Goal: Transaction & Acquisition: Book appointment/travel/reservation

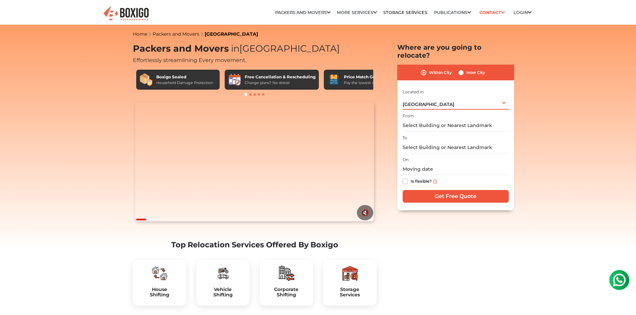
click at [439, 96] on div "[GEOGRAPHIC_DATA] Select City [GEOGRAPHIC_DATA] [GEOGRAPHIC_DATA] [GEOGRAPHIC_D…" at bounding box center [456, 103] width 106 height 14
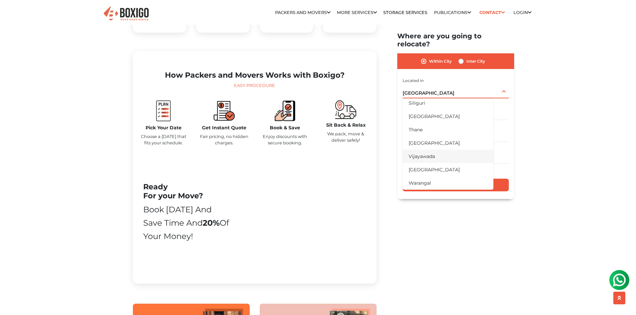
scroll to position [367, 0]
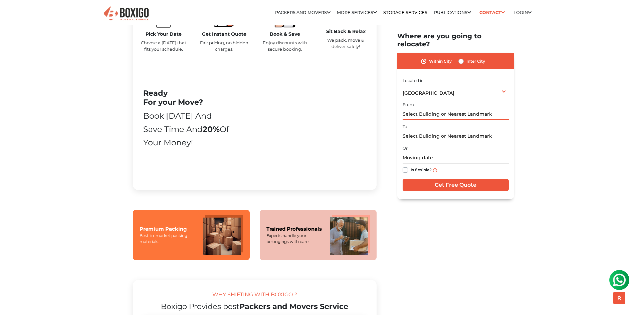
click at [447, 109] on input "text" at bounding box center [456, 115] width 106 height 12
type input "b"
click at [466, 57] on label "Inter City" at bounding box center [475, 61] width 19 height 8
click at [460, 57] on input "Inter City" at bounding box center [460, 60] width 5 height 7
radio input "true"
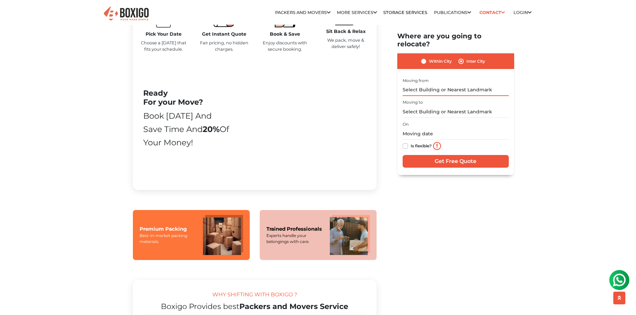
click at [444, 84] on input "text" at bounding box center [456, 90] width 106 height 12
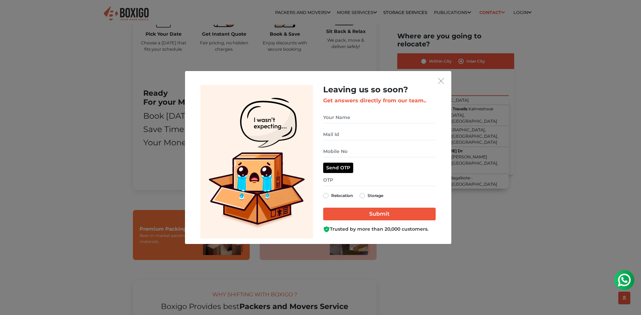
type input "belgaum"
click at [372, 122] on input "get free quote dialog" at bounding box center [379, 118] width 112 height 12
click at [350, 118] on input "get free quote dialog" at bounding box center [379, 118] width 112 height 12
click at [440, 80] on img "get free quote dialog" at bounding box center [441, 81] width 6 height 6
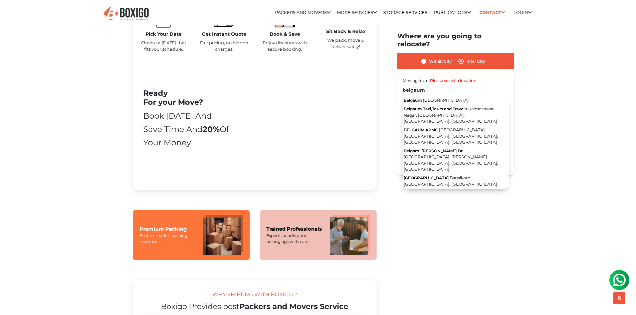
click at [398, 38] on h2 "Where are you going to relocate?" at bounding box center [455, 40] width 117 height 16
click at [398, 39] on h2 "Where are you going to relocate?" at bounding box center [455, 40] width 117 height 16
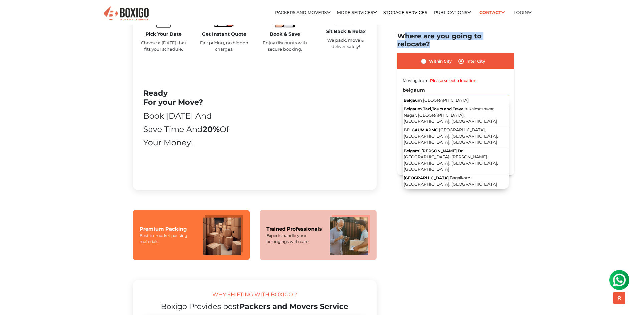
click at [398, 39] on h2 "Where are you going to relocate?" at bounding box center [455, 40] width 117 height 16
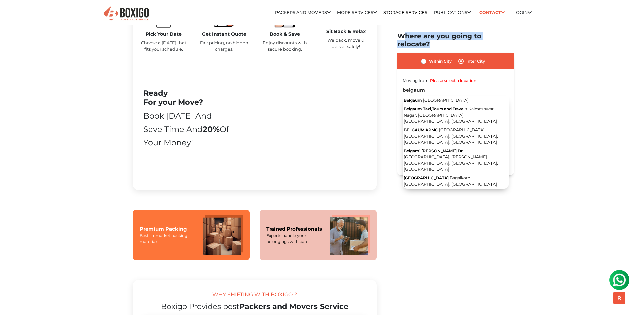
click at [398, 39] on h2 "Where are you going to relocate?" at bounding box center [455, 40] width 117 height 16
click at [402, 39] on h2 "Where are you going to relocate?" at bounding box center [455, 40] width 117 height 16
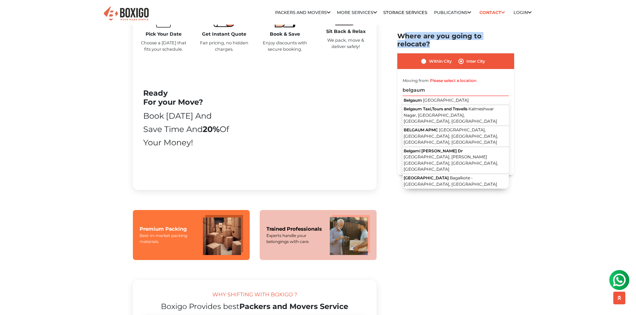
click at [400, 38] on h2 "Where are you going to relocate?" at bounding box center [455, 40] width 117 height 16
drag, startPoint x: 397, startPoint y: 38, endPoint x: 513, endPoint y: 33, distance: 116.6
click at [513, 33] on h2 "Where are you going to relocate?" at bounding box center [455, 40] width 117 height 16
click at [405, 78] on label "Moving from" at bounding box center [416, 81] width 26 height 6
drag, startPoint x: 402, startPoint y: 73, endPoint x: 482, endPoint y: 73, distance: 79.4
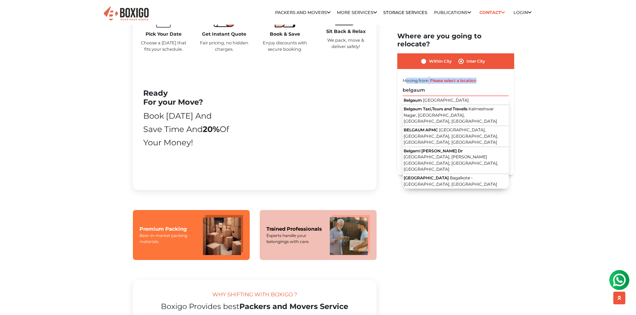
click at [482, 76] on div "Moving from Please select a location belgaum [GEOGRAPHIC_DATA] [GEOGRAPHIC_DATA…" at bounding box center [456, 86] width 106 height 20
drag, startPoint x: 144, startPoint y: 110, endPoint x: 194, endPoint y: 160, distance: 70.1
click at [194, 150] on div "Ready For your Move? Book [DATE] and Save time and 20% of your money!" at bounding box center [186, 119] width 87 height 61
click at [154, 150] on div "Book [DATE] and Save time and 20% of your money!" at bounding box center [186, 129] width 87 height 40
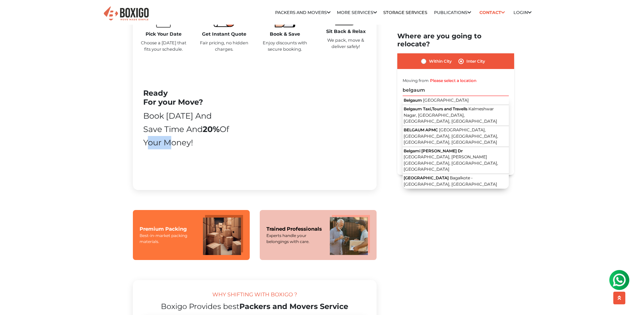
click at [154, 150] on div "Book [DATE] and Save time and 20% of your money!" at bounding box center [186, 129] width 87 height 40
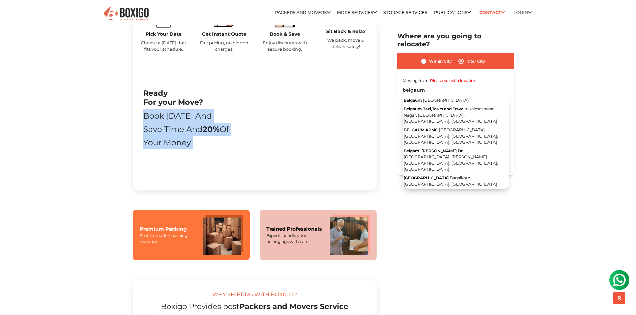
click at [154, 150] on div "Book [DATE] and Save time and 20% of your money!" at bounding box center [186, 129] width 87 height 40
click at [154, 136] on div "Book [DATE] and Save time and 20% of your money!" at bounding box center [186, 129] width 87 height 40
drag, startPoint x: 143, startPoint y: 131, endPoint x: 197, endPoint y: 156, distance: 60.1
click at [197, 156] on div "Ready For your Move? Book [DATE] and Save time and 20% of your money! Book Now" at bounding box center [186, 123] width 97 height 69
click at [192, 150] on div "Book [DATE] and Save time and 20% of your money!" at bounding box center [186, 129] width 87 height 40
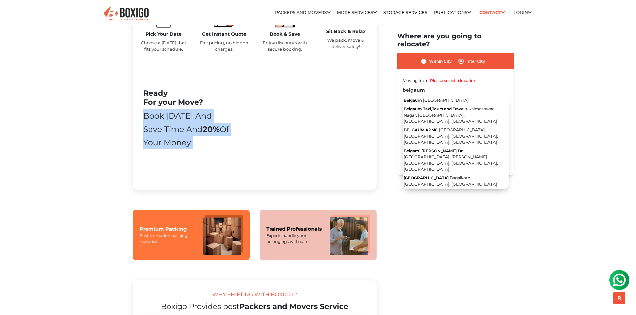
drag, startPoint x: 192, startPoint y: 159, endPoint x: 143, endPoint y: 109, distance: 69.6
click at [143, 109] on div "Ready For your Move? Book [DATE] and Save time and 20% of your money!" at bounding box center [186, 119] width 87 height 61
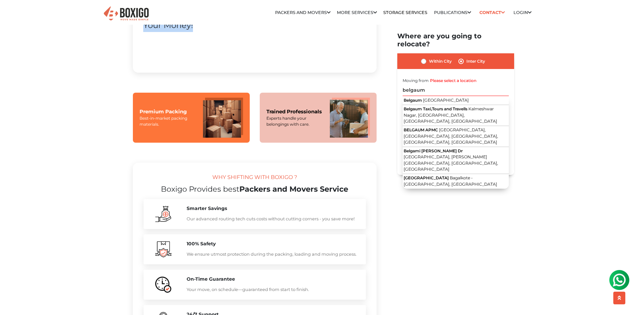
scroll to position [501, 0]
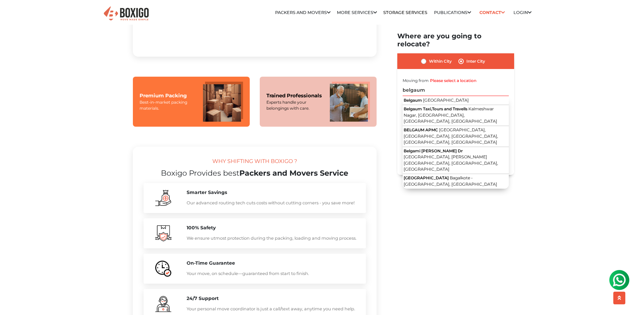
drag, startPoint x: 159, startPoint y: 188, endPoint x: 351, endPoint y: 190, distance: 192.3
click at [351, 178] on h2 "Boxigo Provides best Packers and Movers Service" at bounding box center [255, 173] width 222 height 9
click at [305, 169] on div "WHY SHIFTING WITH BOXIGO ?" at bounding box center [255, 163] width 222 height 11
drag, startPoint x: 305, startPoint y: 176, endPoint x: 208, endPoint y: 177, distance: 96.8
click at [208, 169] on div "WHY SHIFTING WITH BOXIGO ?" at bounding box center [255, 163] width 222 height 11
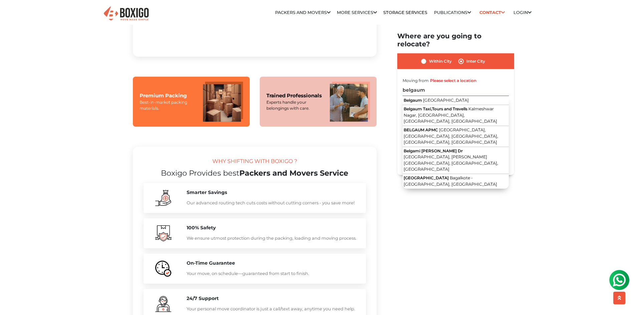
click at [208, 169] on div "WHY SHIFTING WITH BOXIGO ?" at bounding box center [255, 163] width 222 height 11
click at [403, 37] on h2 "Where are you going to relocate?" at bounding box center [455, 40] width 117 height 16
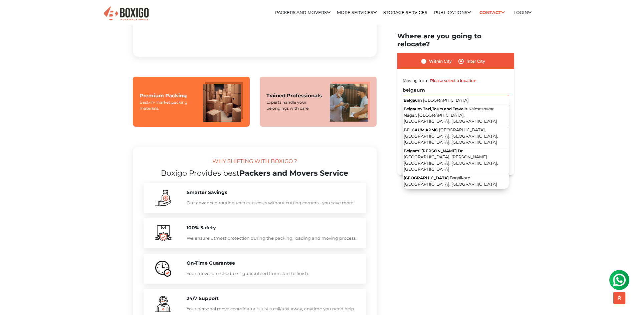
drag, startPoint x: 212, startPoint y: 175, endPoint x: 300, endPoint y: 175, distance: 88.1
click at [300, 169] on div "WHY SHIFTING WITH BOXIGO ?" at bounding box center [255, 163] width 222 height 11
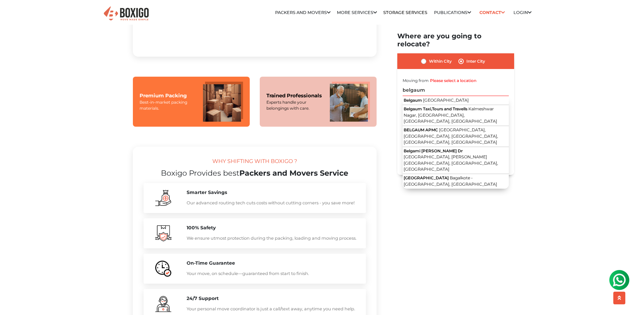
drag, startPoint x: 300, startPoint y: 178, endPoint x: 212, endPoint y: 175, distance: 88.2
click at [212, 169] on div "WHY SHIFTING WITH BOXIGO ?" at bounding box center [255, 163] width 222 height 11
click at [166, 178] on span "Boxigo Provides best" at bounding box center [200, 173] width 78 height 9
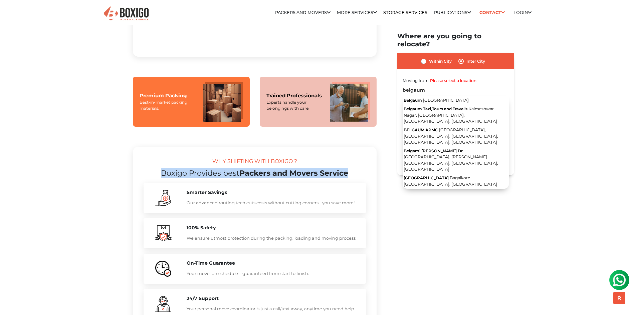
click at [166, 178] on span "Boxigo Provides best" at bounding box center [200, 173] width 78 height 9
click at [199, 178] on span "Boxigo Provides best" at bounding box center [200, 173] width 78 height 9
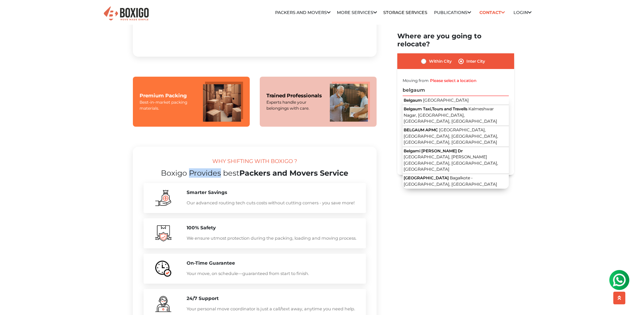
drag, startPoint x: 189, startPoint y: 190, endPoint x: 219, endPoint y: 190, distance: 30.4
click at [219, 178] on span "Boxigo Provides best" at bounding box center [200, 173] width 78 height 9
click at [222, 178] on span "Boxigo Provides best" at bounding box center [200, 173] width 78 height 9
drag, startPoint x: 222, startPoint y: 189, endPoint x: 237, endPoint y: 189, distance: 14.4
click at [237, 178] on span "Boxigo Provides best" at bounding box center [200, 173] width 78 height 9
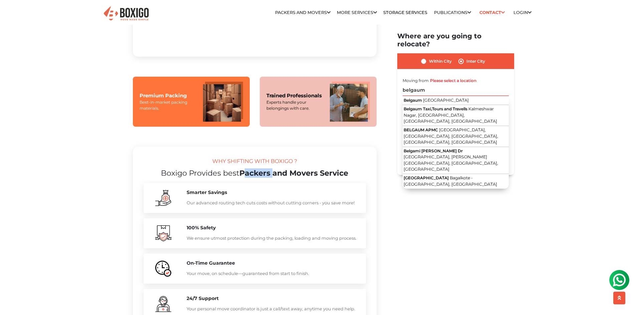
drag, startPoint x: 241, startPoint y: 189, endPoint x: 270, endPoint y: 189, distance: 28.4
click at [270, 178] on h2 "Boxigo Provides best Packers and Movers Service" at bounding box center [255, 173] width 222 height 9
drag, startPoint x: 274, startPoint y: 189, endPoint x: 288, endPoint y: 189, distance: 14.7
click at [288, 178] on h2 "Boxigo Provides best Packers and Movers Service" at bounding box center [255, 173] width 222 height 9
drag, startPoint x: 290, startPoint y: 189, endPoint x: 319, endPoint y: 189, distance: 28.4
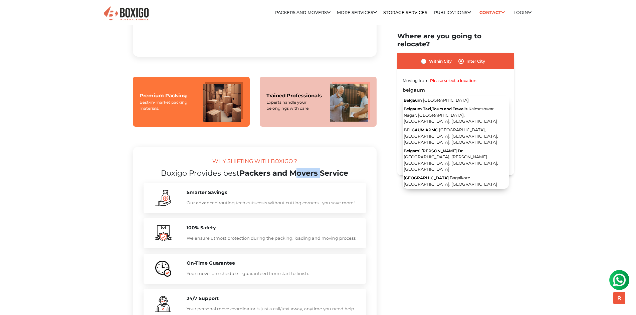
click at [319, 178] on h2 "Boxigo Provides best Packers and Movers Service" at bounding box center [255, 173] width 222 height 9
click at [320, 178] on h2 "Boxigo Provides best Packers and Movers Service" at bounding box center [255, 173] width 222 height 9
drag, startPoint x: 320, startPoint y: 189, endPoint x: 349, endPoint y: 190, distance: 29.1
click at [349, 178] on h2 "Boxigo Provides best Packers and Movers Service" at bounding box center [255, 173] width 222 height 9
drag, startPoint x: 161, startPoint y: 189, endPoint x: 185, endPoint y: 189, distance: 23.4
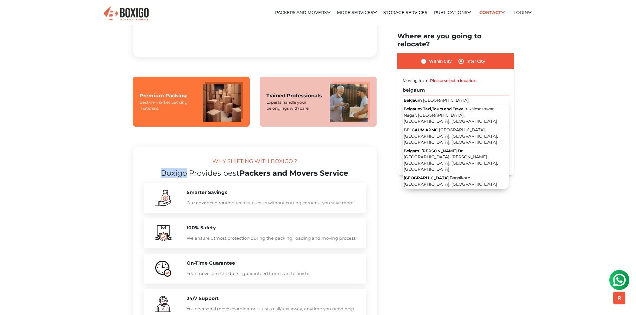
click at [185, 178] on span "Boxigo Provides best" at bounding box center [200, 173] width 78 height 9
click at [187, 178] on span "Boxigo Provides best" at bounding box center [200, 173] width 78 height 9
drag, startPoint x: 187, startPoint y: 189, endPoint x: 218, endPoint y: 189, distance: 30.7
click at [218, 178] on span "Boxigo Provides best" at bounding box center [200, 173] width 78 height 9
drag, startPoint x: 222, startPoint y: 190, endPoint x: 237, endPoint y: 190, distance: 14.7
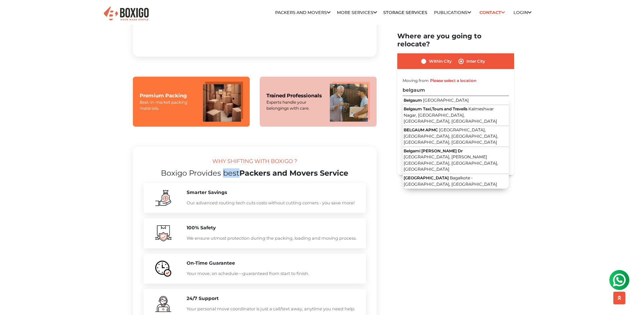
click at [237, 178] on span "Boxigo Provides best" at bounding box center [200, 173] width 78 height 9
click at [240, 178] on h2 "Boxigo Provides best Packers and Movers Service" at bounding box center [255, 173] width 222 height 9
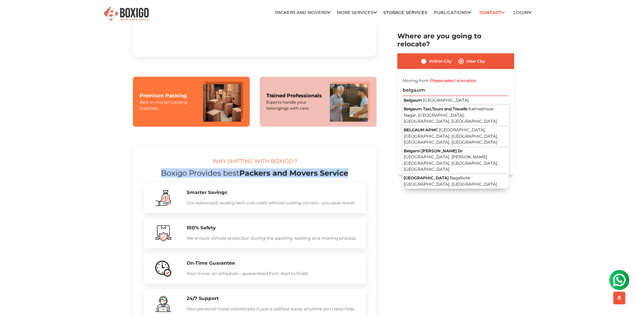
click at [240, 178] on h2 "Boxigo Provides best Packers and Movers Service" at bounding box center [255, 173] width 222 height 9
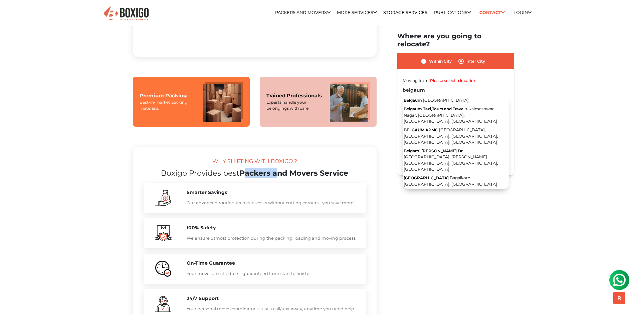
click at [240, 178] on h2 "Boxigo Provides best Packers and Movers Service" at bounding box center [255, 173] width 222 height 9
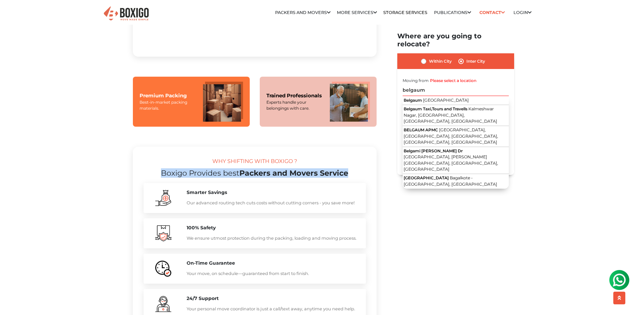
click at [240, 178] on h2 "Boxigo Provides best Packers and Movers Service" at bounding box center [255, 173] width 222 height 9
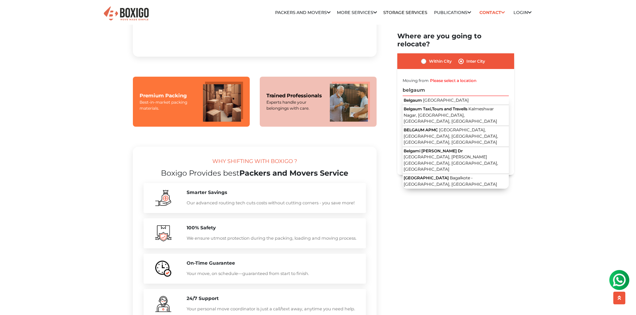
click at [194, 169] on div "WHY SHIFTING WITH BOXIGO ?" at bounding box center [255, 163] width 222 height 11
drag, startPoint x: 210, startPoint y: 179, endPoint x: 317, endPoint y: 175, distance: 107.6
click at [317, 169] on div "WHY SHIFTING WITH BOXIGO ?" at bounding box center [255, 163] width 222 height 11
click at [322, 169] on div "WHY SHIFTING WITH BOXIGO ?" at bounding box center [255, 163] width 222 height 11
click at [282, 178] on h2 "Boxigo Provides best Packers and Movers Service" at bounding box center [255, 173] width 222 height 9
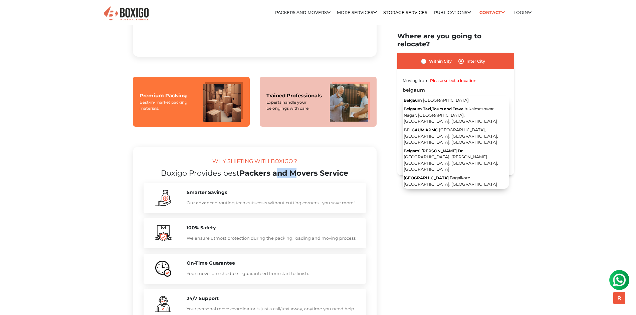
click at [282, 178] on h2 "Boxigo Provides best Packers and Movers Service" at bounding box center [255, 173] width 222 height 9
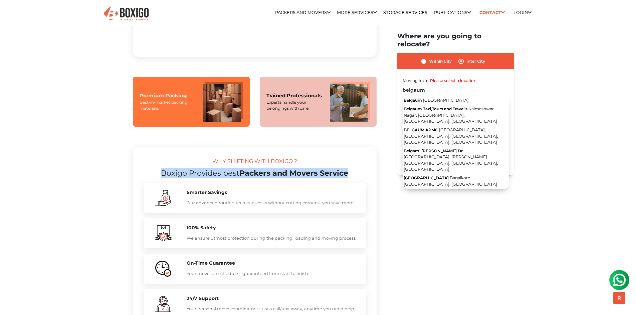
click at [282, 178] on h2 "Boxigo Provides best Packers and Movers Service" at bounding box center [255, 173] width 222 height 9
click at [147, 178] on h2 "Boxigo Provides best Packers and Movers Service" at bounding box center [255, 173] width 222 height 9
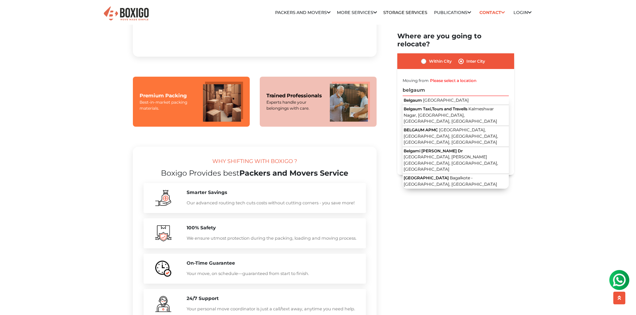
drag, startPoint x: 298, startPoint y: 175, endPoint x: 214, endPoint y: 171, distance: 83.9
click at [214, 171] on section "WHY SHIFTING WITH BOXIGO ? Boxigo Provides best Packers and Movers Service Smar…" at bounding box center [255, 241] width 244 height 189
click at [175, 169] on div "WHY SHIFTING WITH BOXIGO ?" at bounding box center [255, 163] width 222 height 11
drag, startPoint x: 215, startPoint y: 176, endPoint x: 328, endPoint y: 177, distance: 113.8
click at [328, 169] on div "WHY SHIFTING WITH BOXIGO ?" at bounding box center [255, 163] width 222 height 11
